Goal: Task Accomplishment & Management: Complete application form

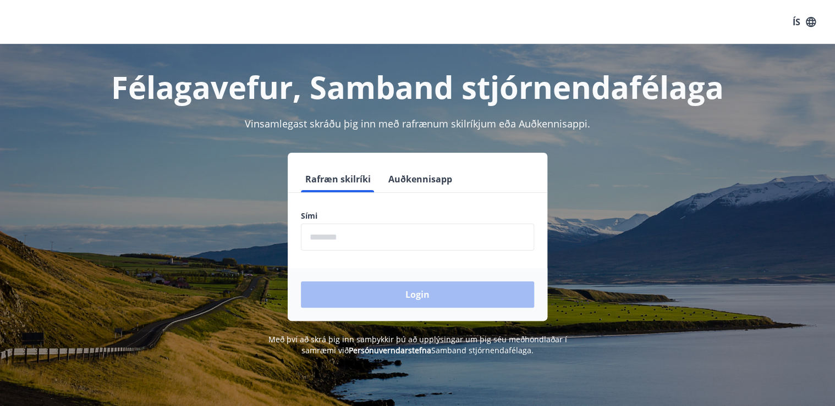
click at [351, 236] on input "phone" at bounding box center [417, 237] width 233 height 27
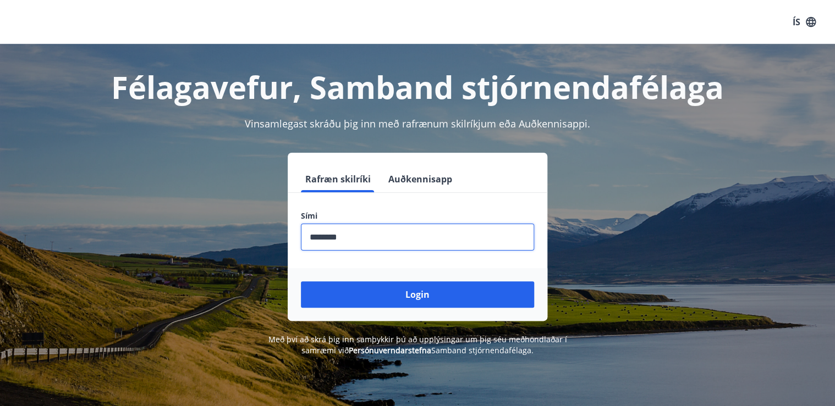
type input "********"
click at [301, 282] on button "Login" at bounding box center [417, 295] width 233 height 26
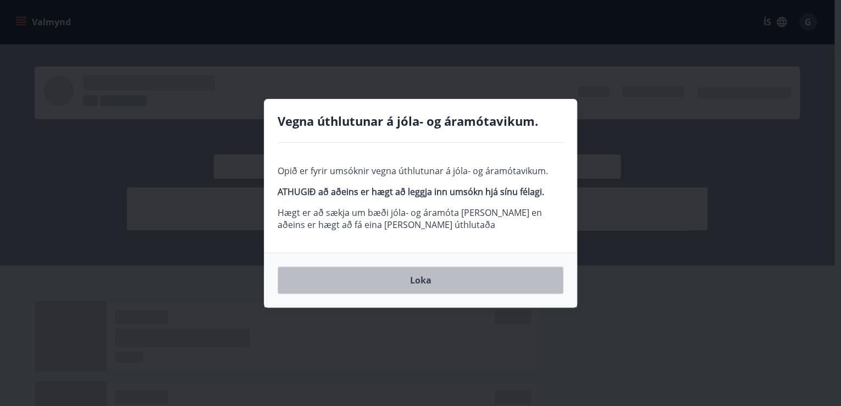
click at [416, 277] on button "Loka" at bounding box center [421, 280] width 286 height 27
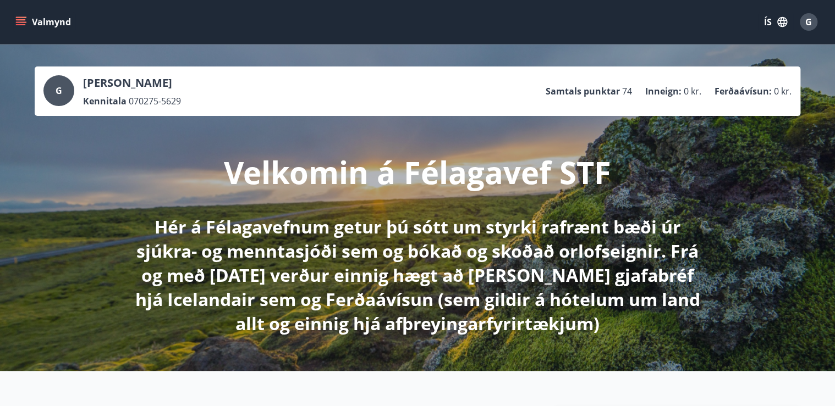
click at [22, 22] on icon "menu" at bounding box center [22, 21] width 12 height 1
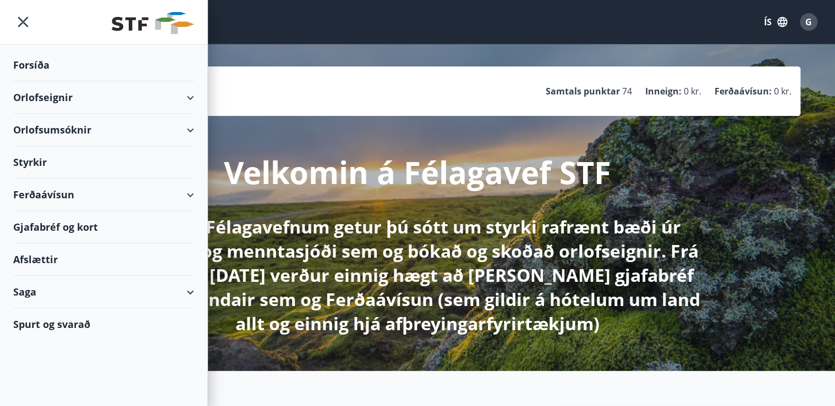
click at [40, 161] on div "Styrkir" at bounding box center [103, 162] width 181 height 32
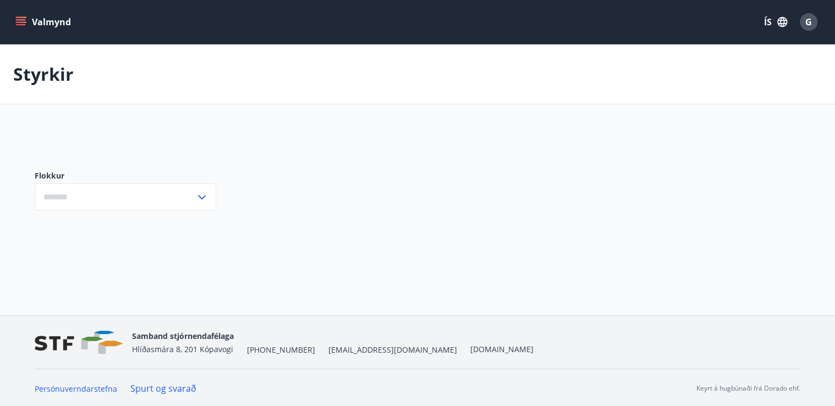
type input "***"
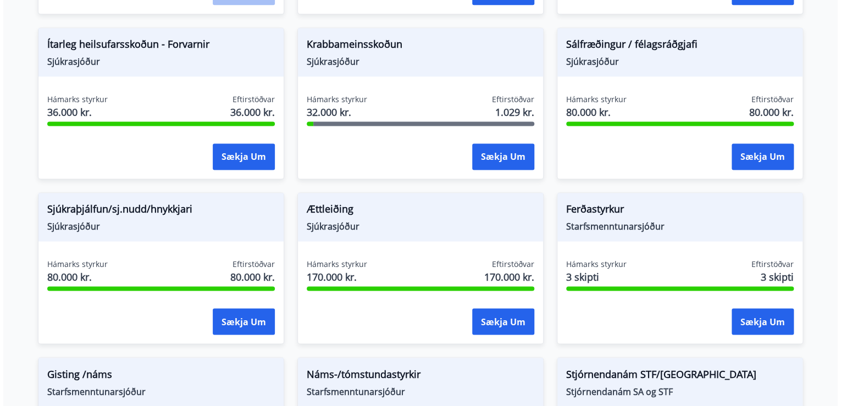
scroll to position [792, 0]
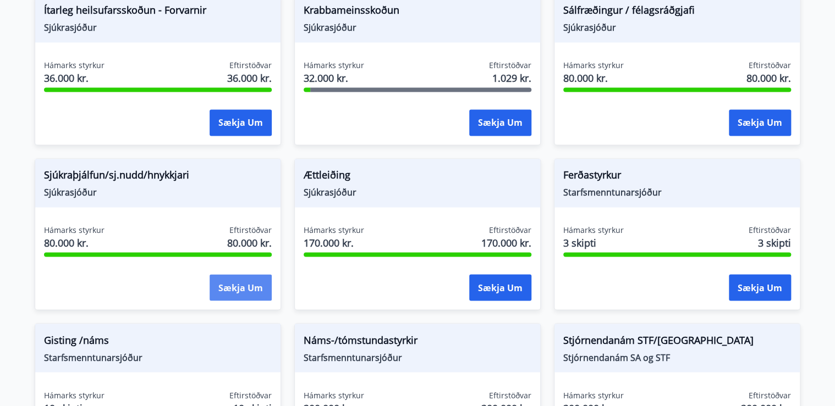
click at [238, 284] on button "Sækja um" at bounding box center [241, 287] width 62 height 26
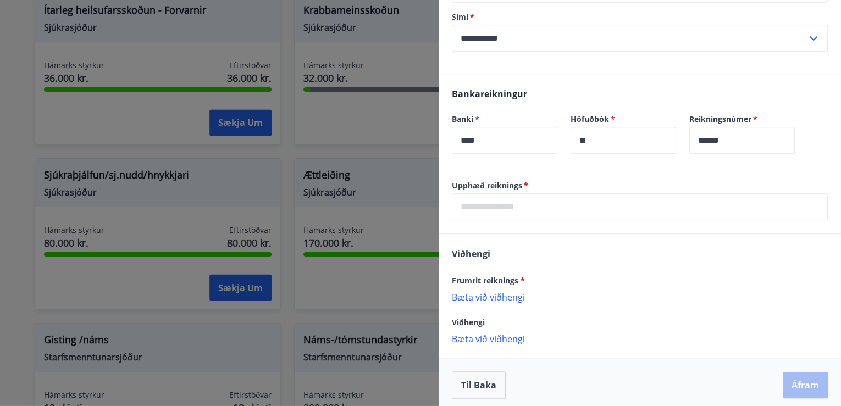
scroll to position [308, 0]
click at [552, 208] on input "text" at bounding box center [640, 206] width 376 height 27
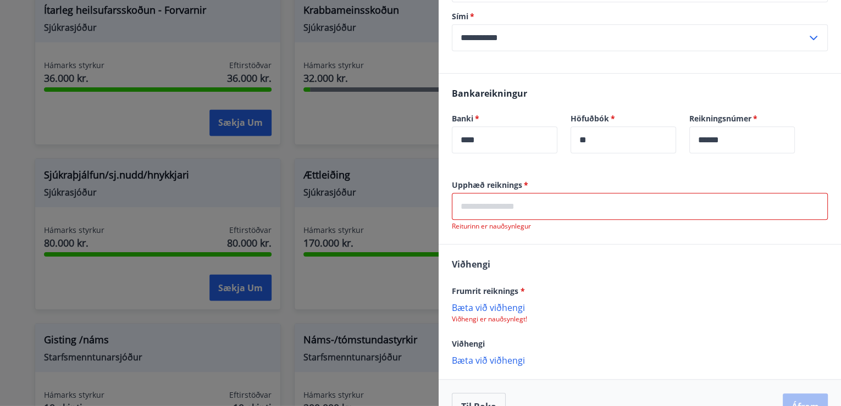
click at [607, 207] on input "text" at bounding box center [640, 206] width 376 height 27
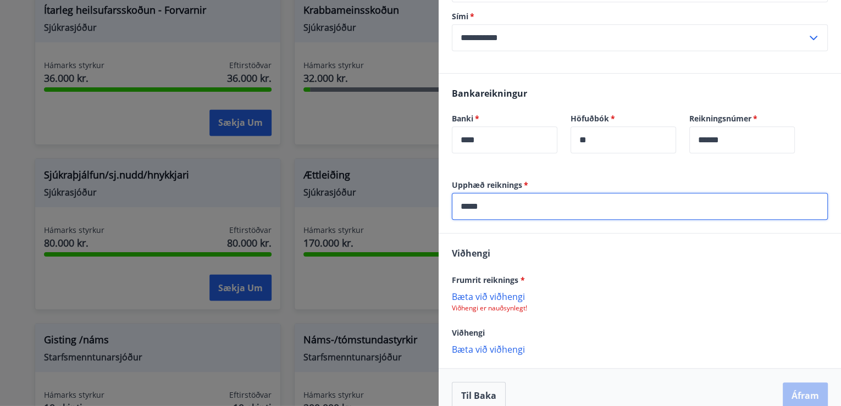
scroll to position [324, 0]
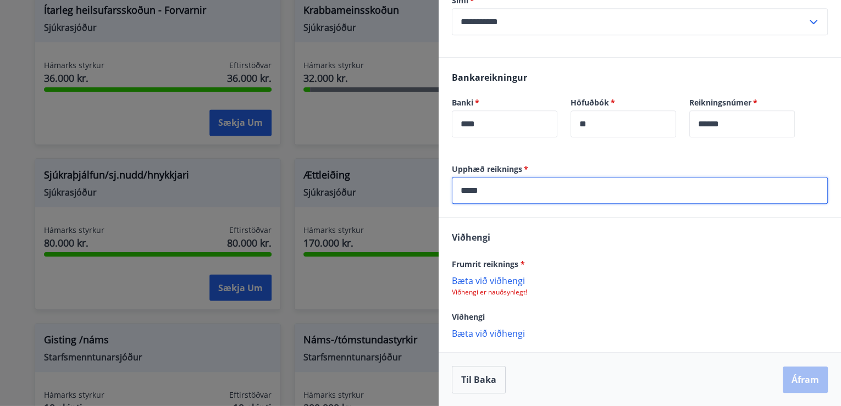
type input "*****"
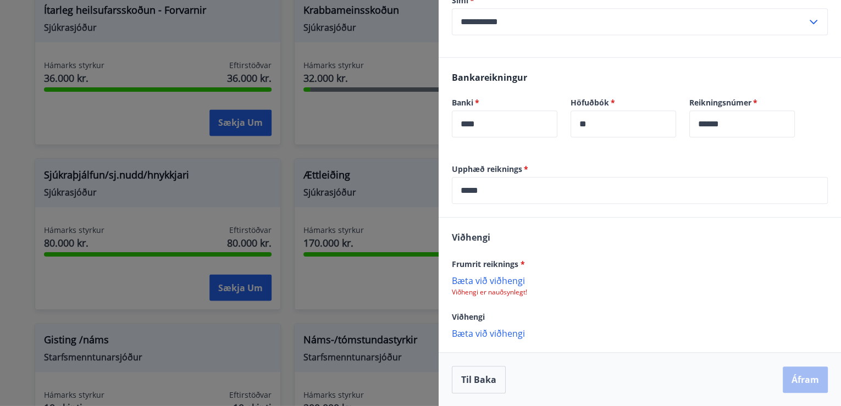
click at [513, 280] on p "Bæta við viðhengi" at bounding box center [640, 280] width 376 height 11
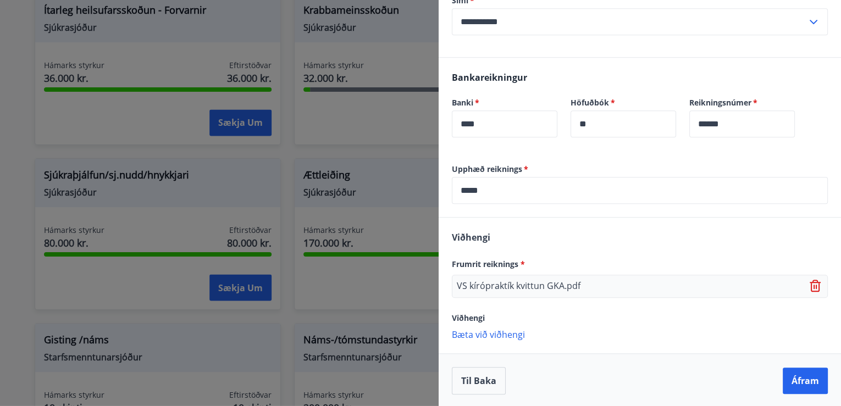
scroll to position [325, 0]
click at [798, 379] on button "Áfram" at bounding box center [805, 380] width 45 height 26
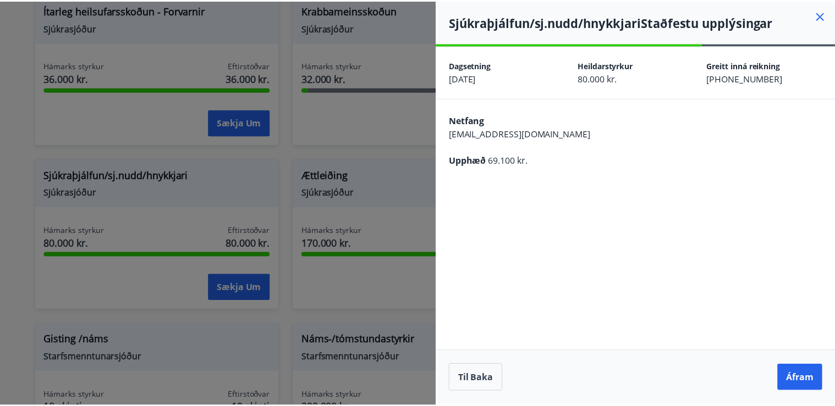
scroll to position [0, 0]
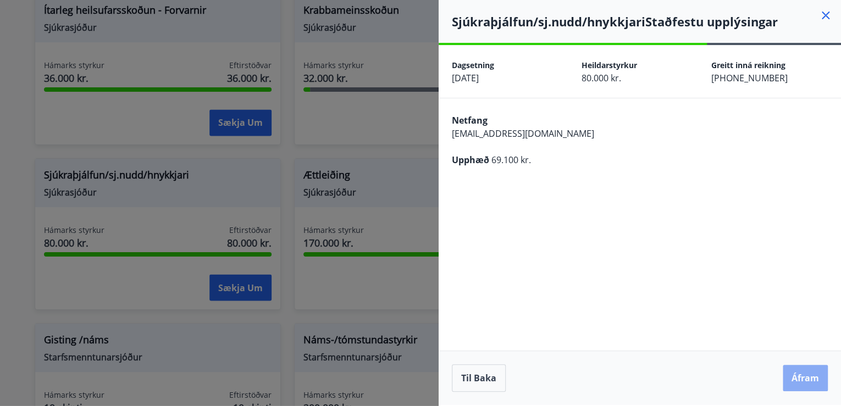
click at [805, 376] on button "Áfram" at bounding box center [805, 378] width 45 height 26
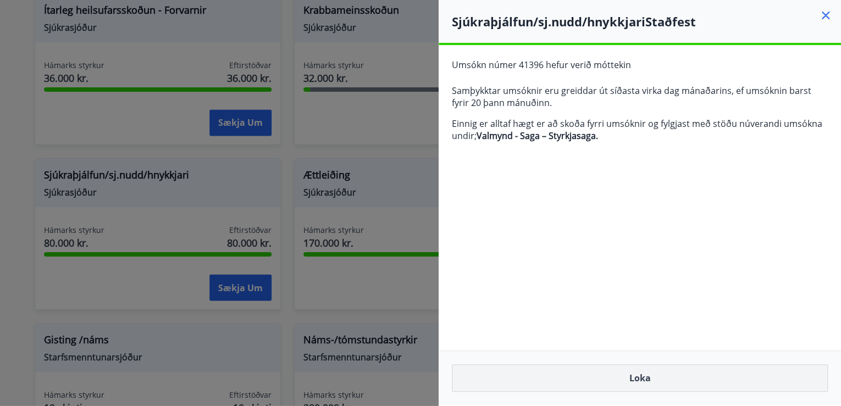
click at [629, 375] on button "Loka" at bounding box center [640, 378] width 376 height 27
